Goal: Information Seeking & Learning: Learn about a topic

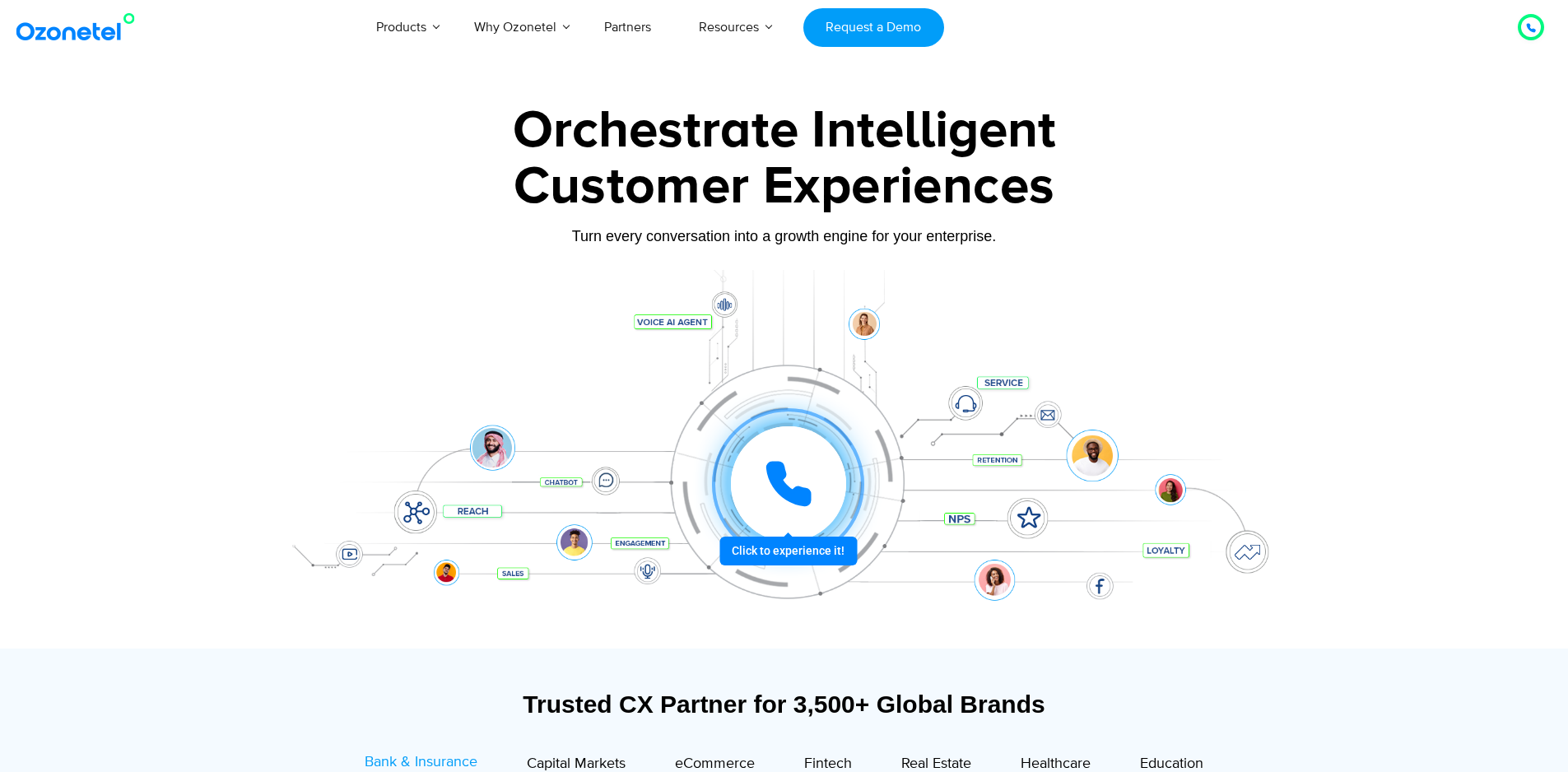
click at [771, 477] on icon at bounding box center [788, 484] width 41 height 41
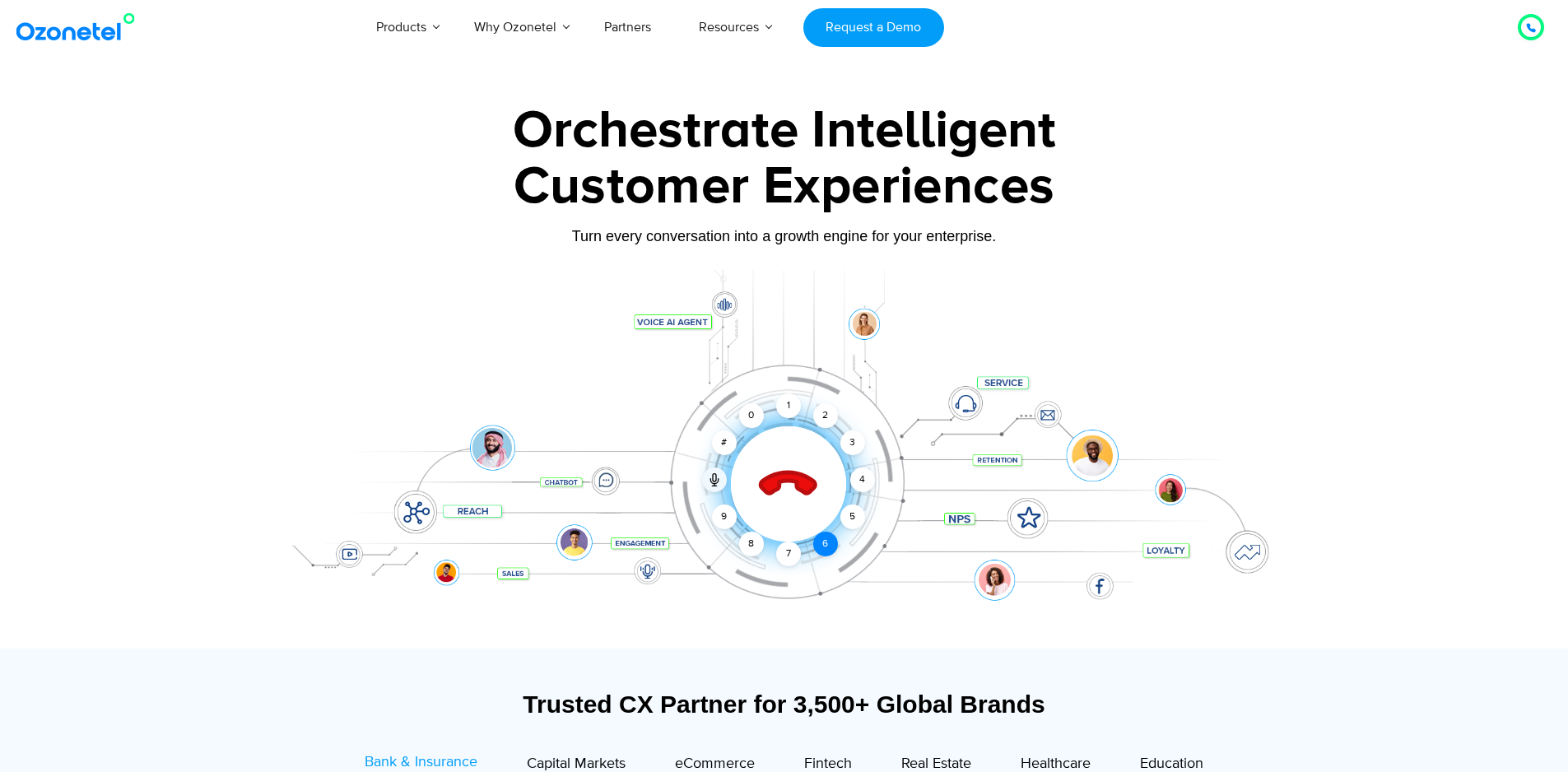
click at [817, 545] on div "6" at bounding box center [826, 544] width 24 height 24
click at [847, 519] on div "5" at bounding box center [852, 517] width 24 height 24
click at [865, 480] on div "Click to experience it! Call ended 1 2 3 4 5 6 7 8 9 # 0" at bounding box center [788, 450] width 1020 height 66
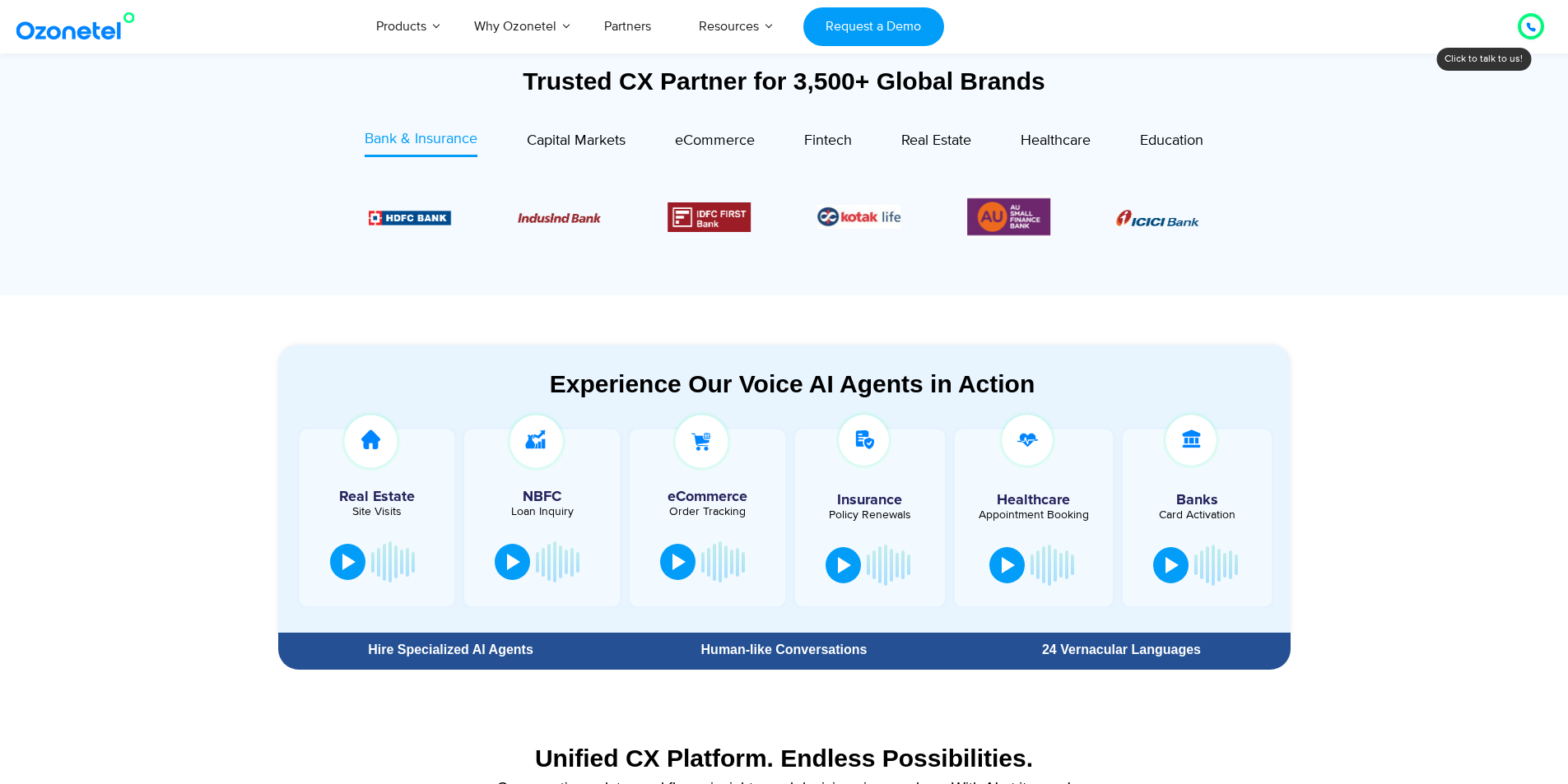
scroll to position [658, 0]
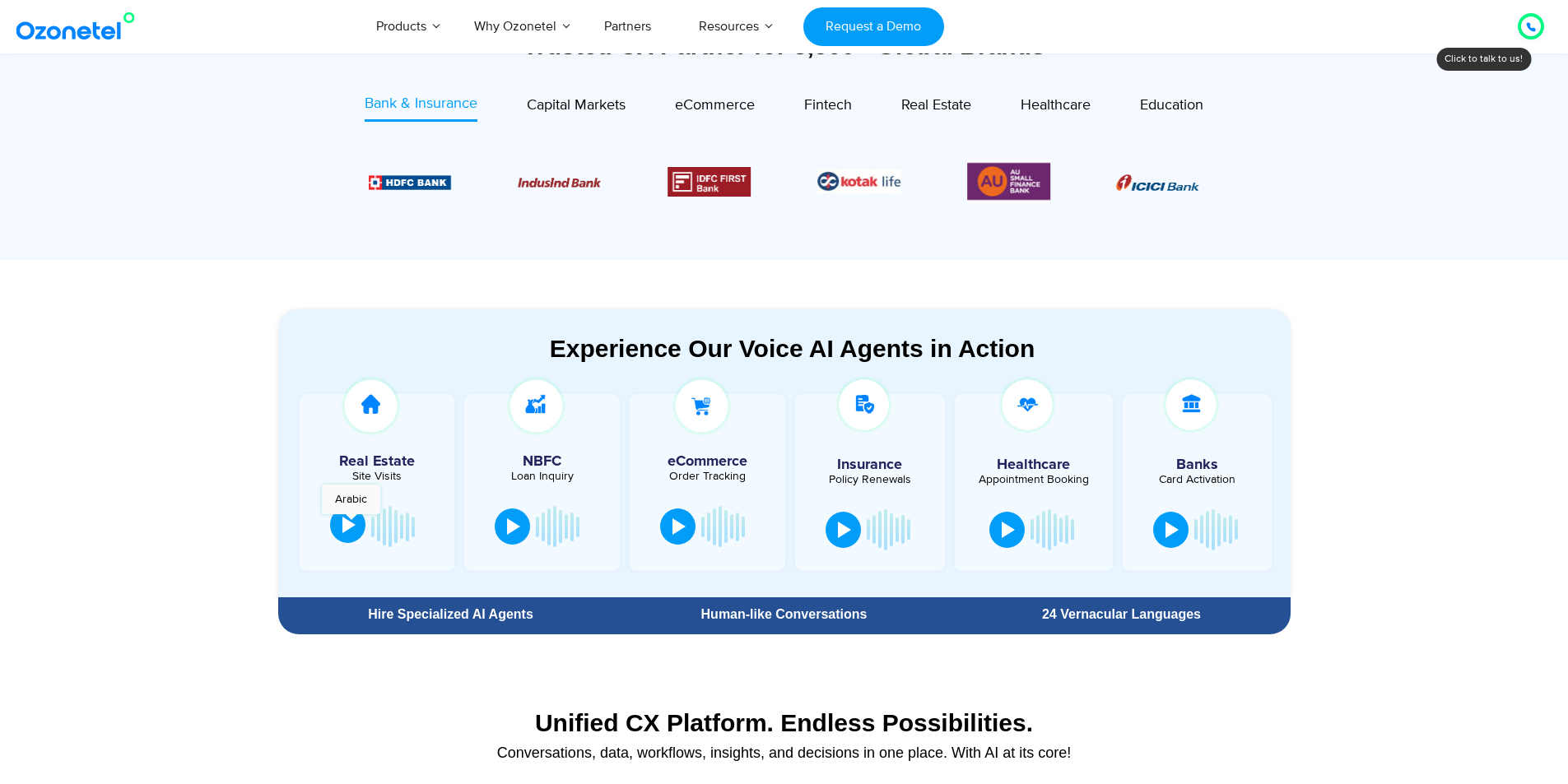
click at [351, 522] on div at bounding box center [349, 525] width 13 height 17
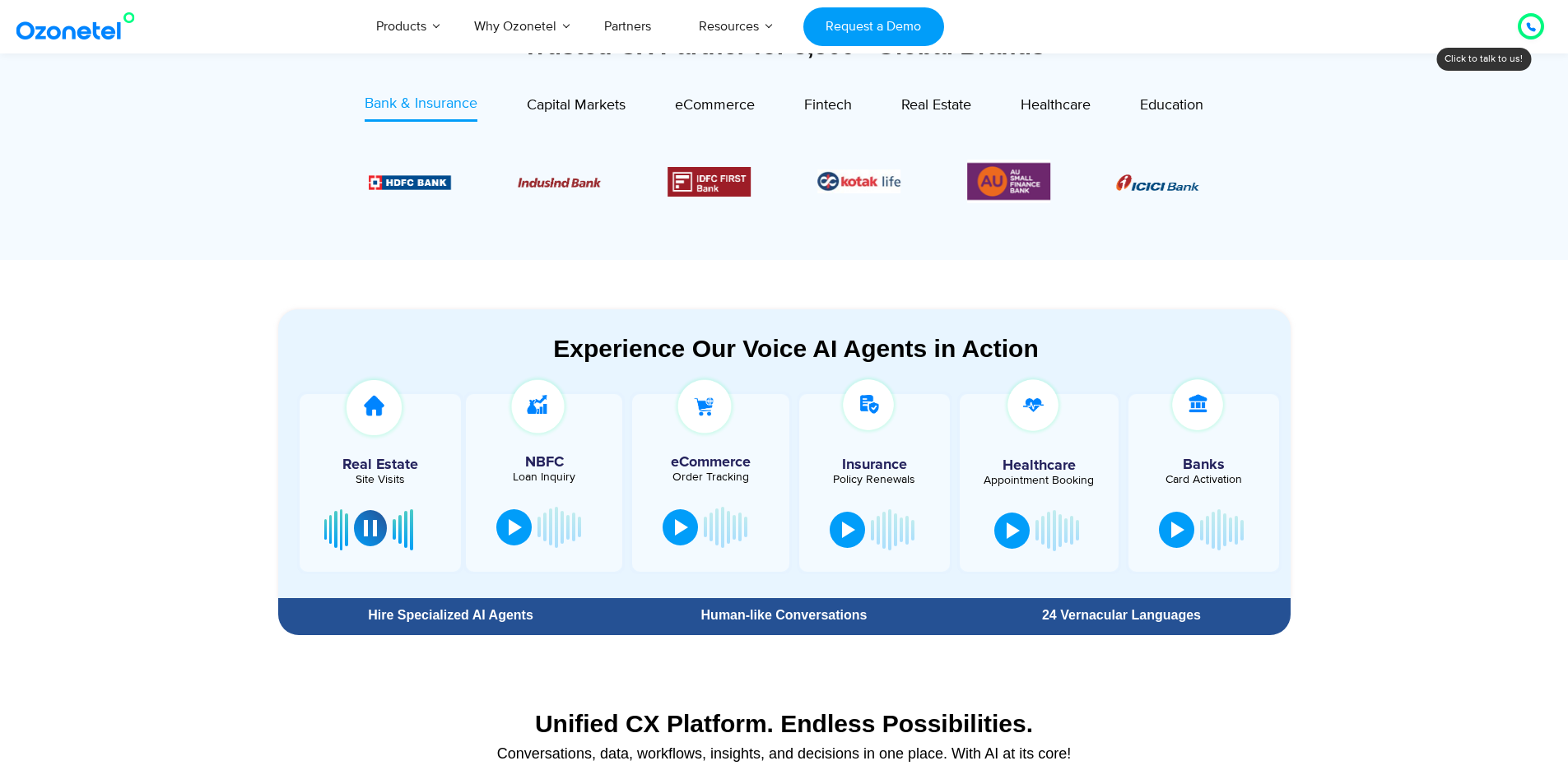
click at [374, 529] on div at bounding box center [370, 529] width 13 height 17
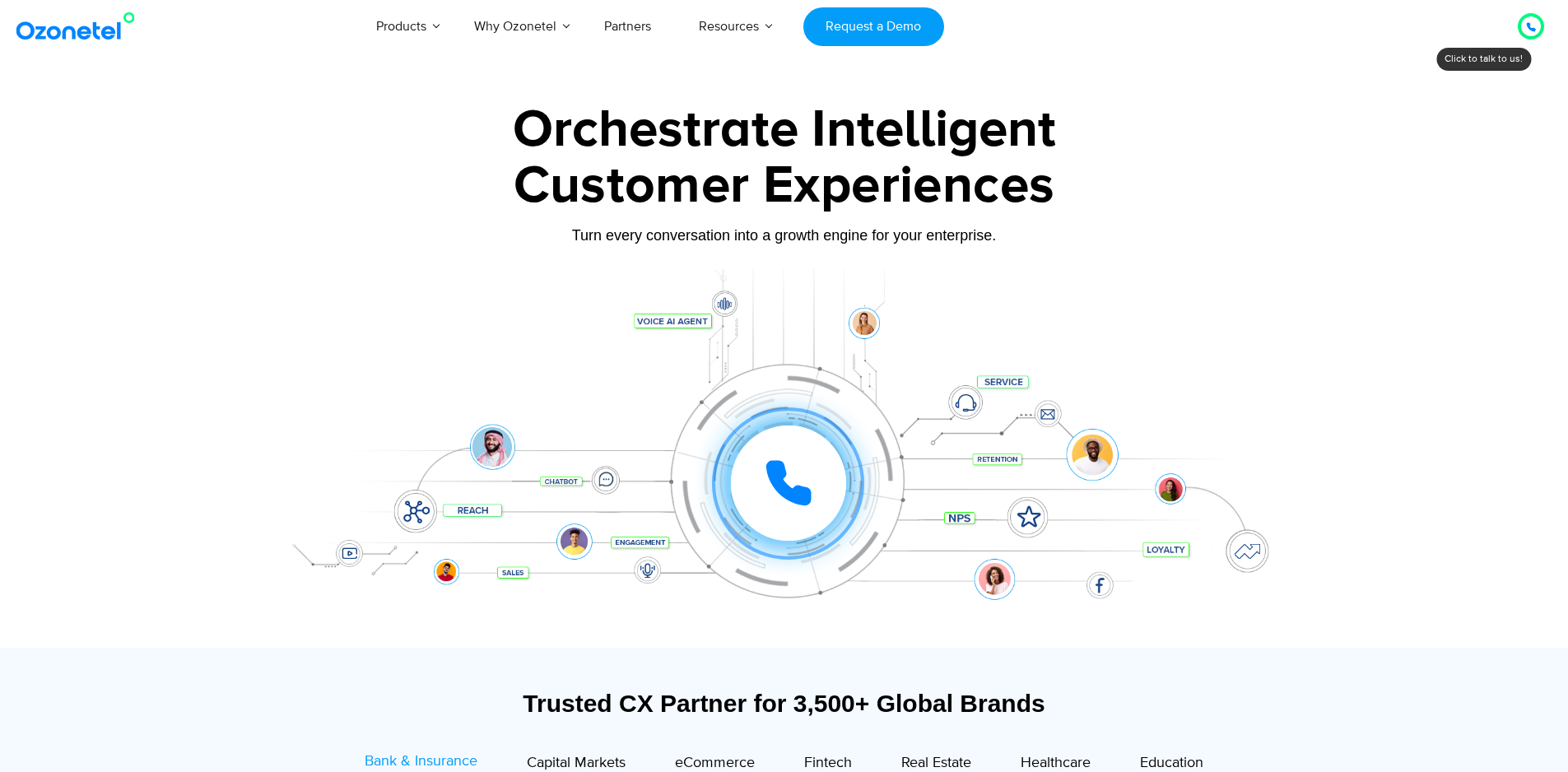
scroll to position [0, 0]
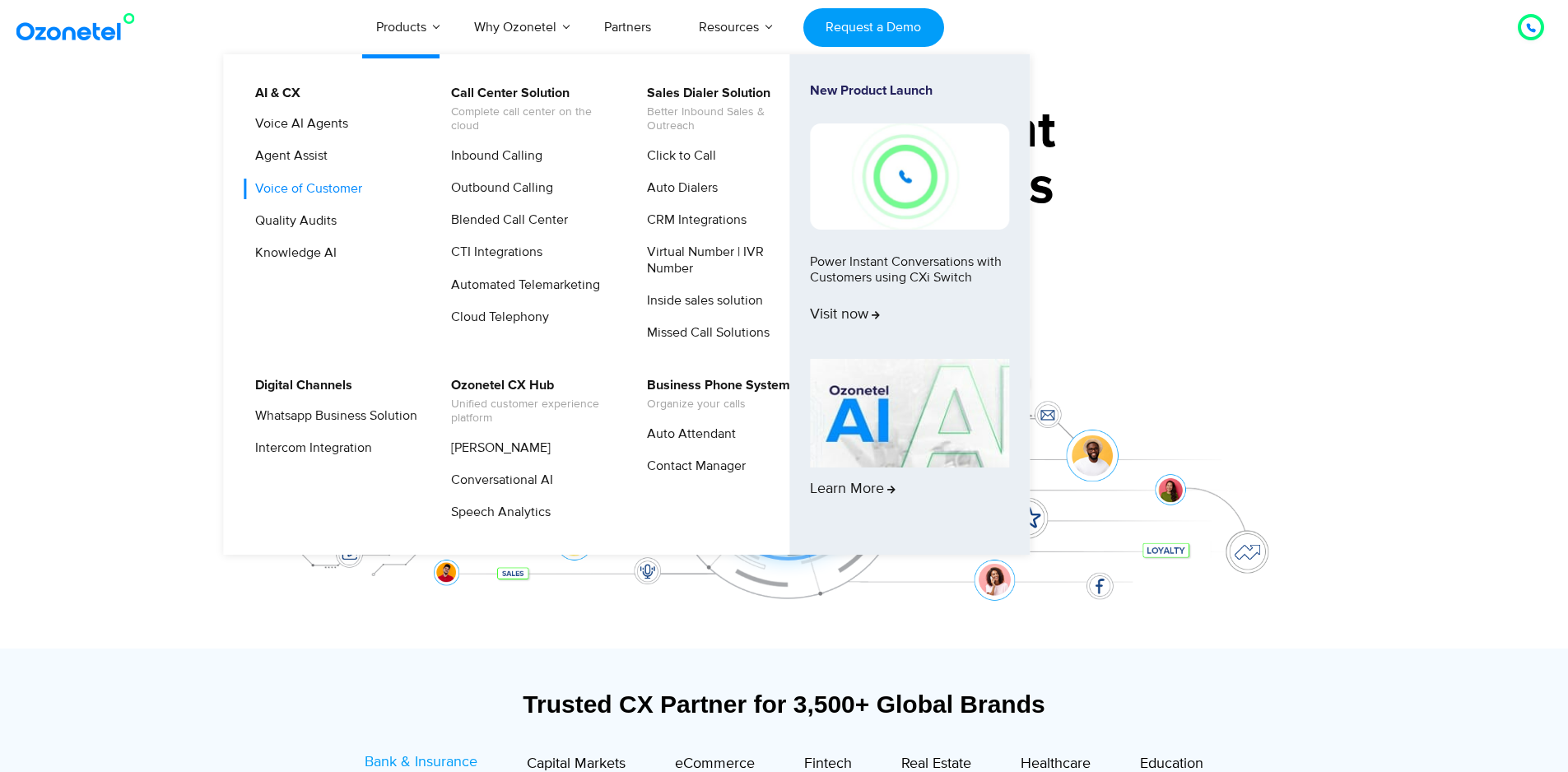
click at [343, 184] on link "Voice of Customer" at bounding box center [304, 188] width 120 height 21
